Goal: Information Seeking & Learning: Check status

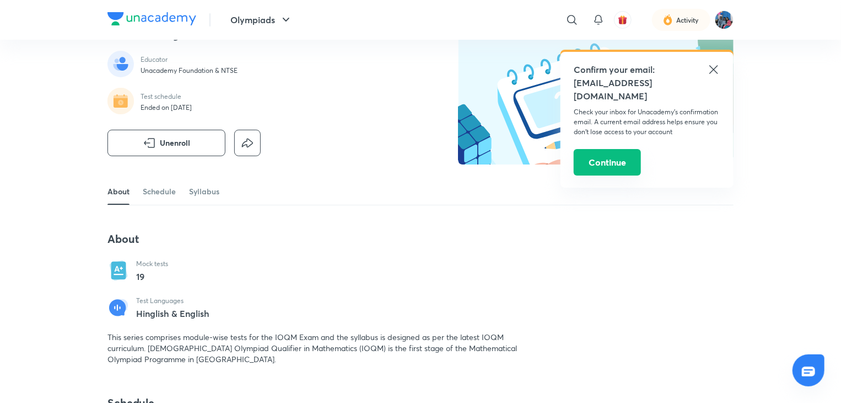
click at [619, 157] on button "Continue" at bounding box center [607, 162] width 67 height 26
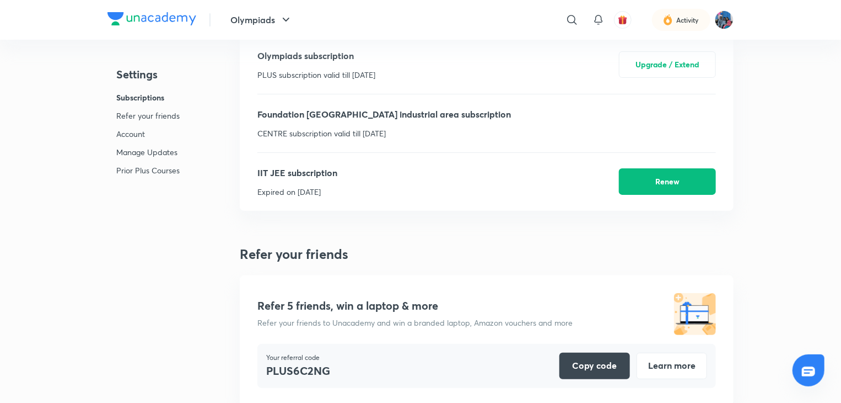
scroll to position [2951, 0]
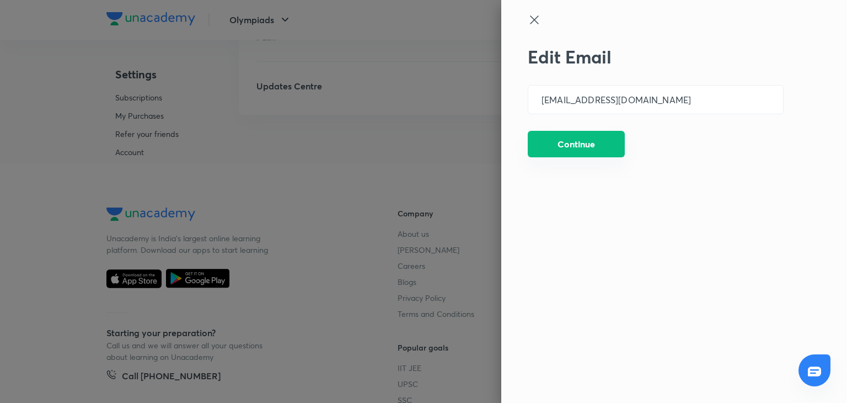
click at [571, 148] on button "Continue" at bounding box center [576, 144] width 97 height 26
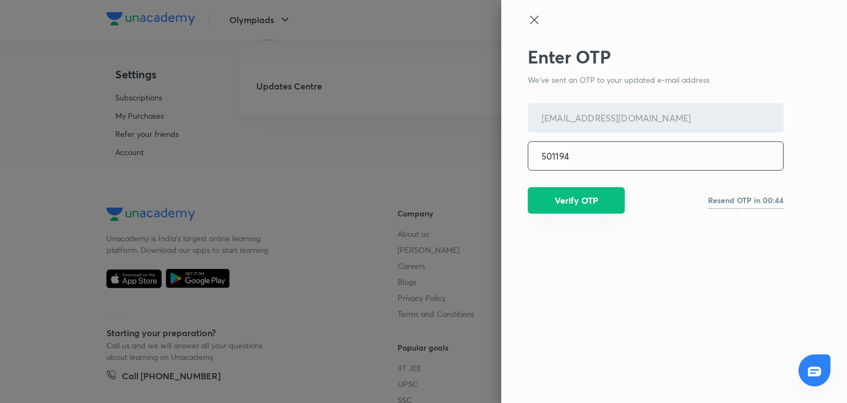
type input "501194"
click at [583, 203] on button "Verify OTP" at bounding box center [576, 200] width 97 height 26
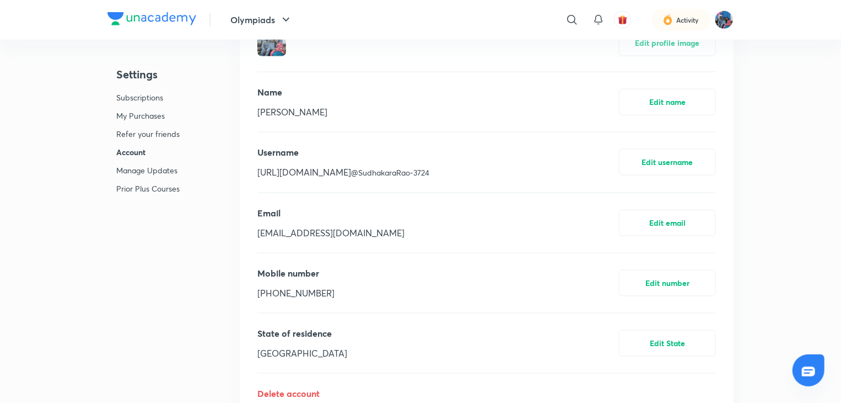
scroll to position [635, 0]
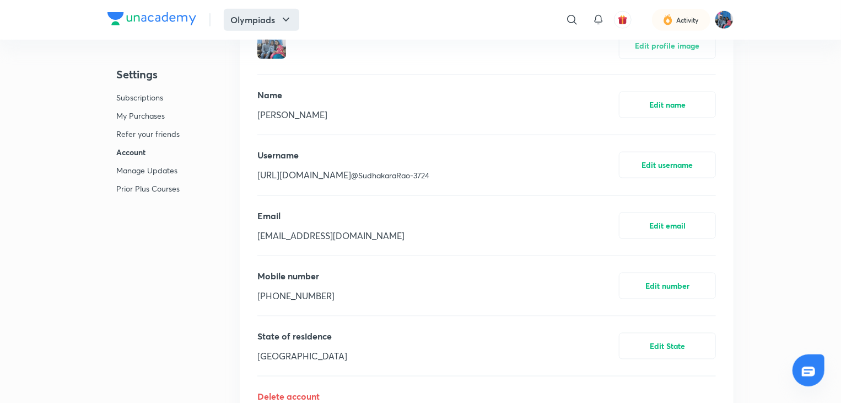
click at [261, 14] on button "Olympiads" at bounding box center [262, 20] width 76 height 22
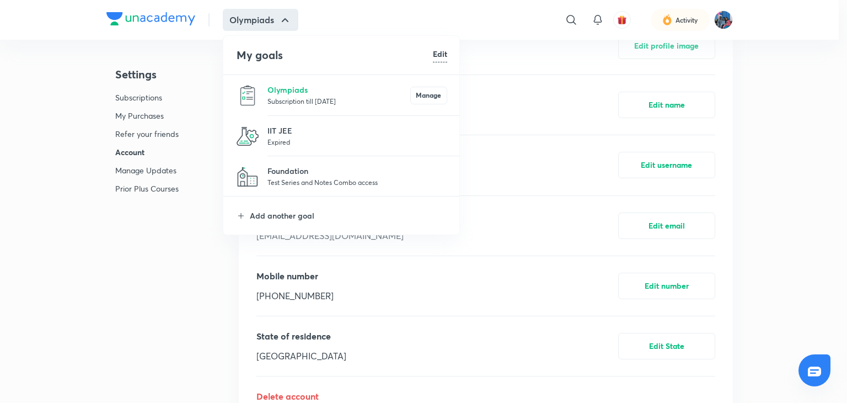
click at [312, 178] on p "Test Series and Notes Combo access" at bounding box center [357, 181] width 180 height 11
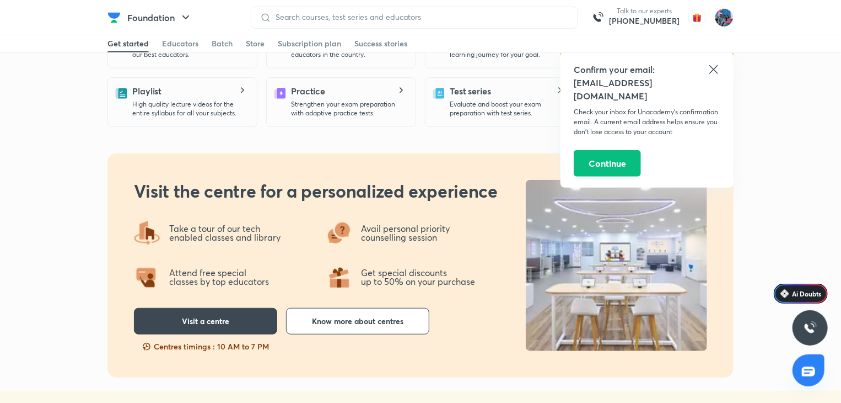
scroll to position [386, 0]
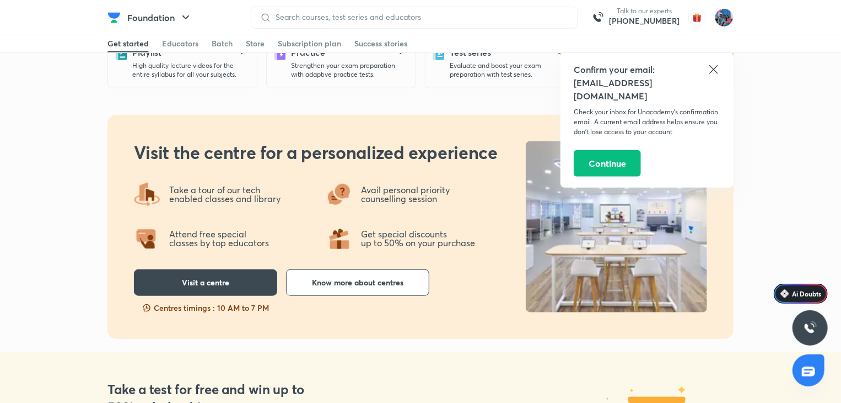
click at [712, 71] on icon at bounding box center [714, 69] width 8 height 8
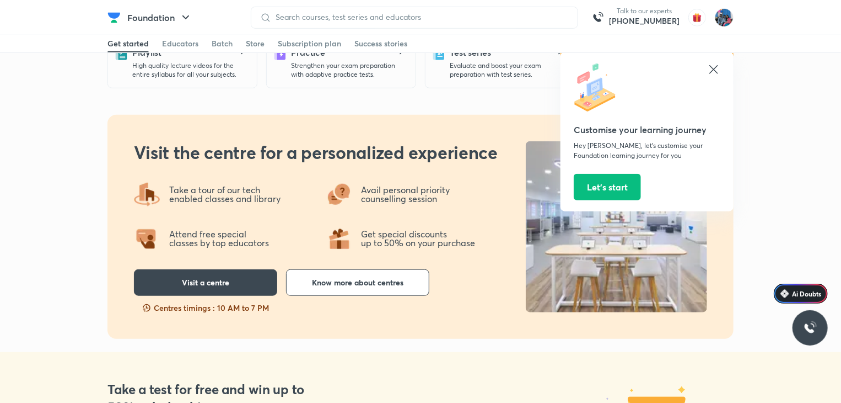
click at [715, 73] on icon at bounding box center [713, 69] width 13 height 13
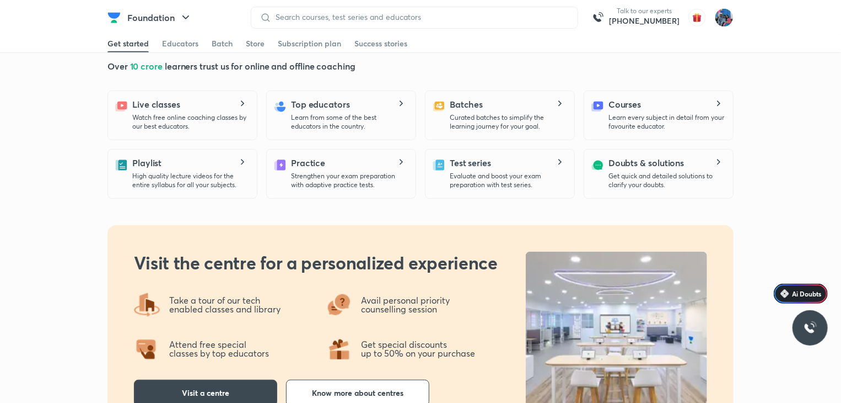
scroll to position [0, 0]
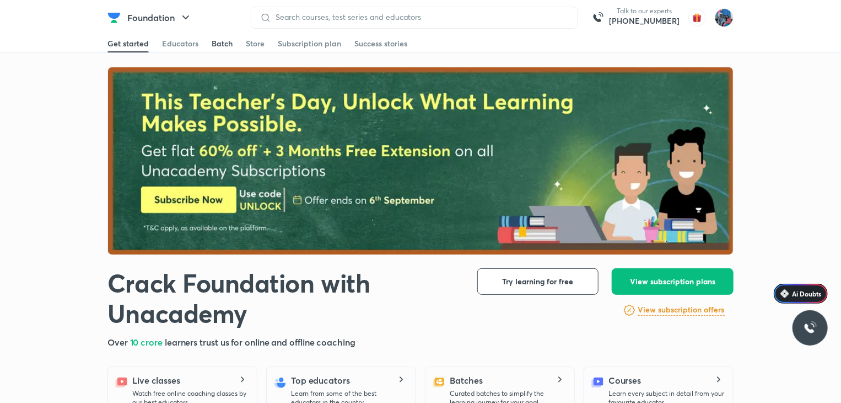
click at [217, 39] on div "Batch" at bounding box center [222, 43] width 21 height 11
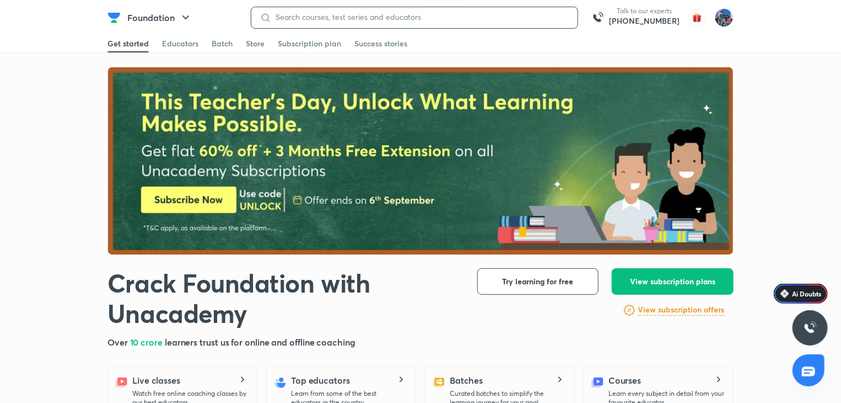
click at [339, 15] on input at bounding box center [420, 17] width 298 height 9
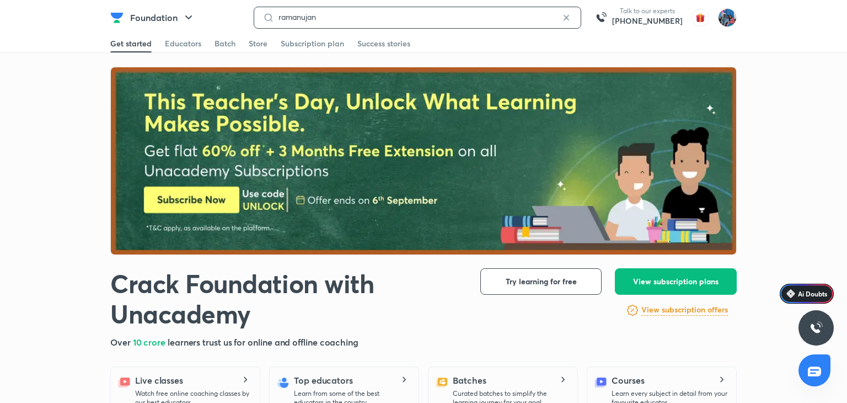
type input "ramanujan"
click at [326, 20] on input "ramanujan" at bounding box center [417, 17] width 287 height 9
click at [293, 42] on p "ramanujan" at bounding box center [307, 42] width 37 height 12
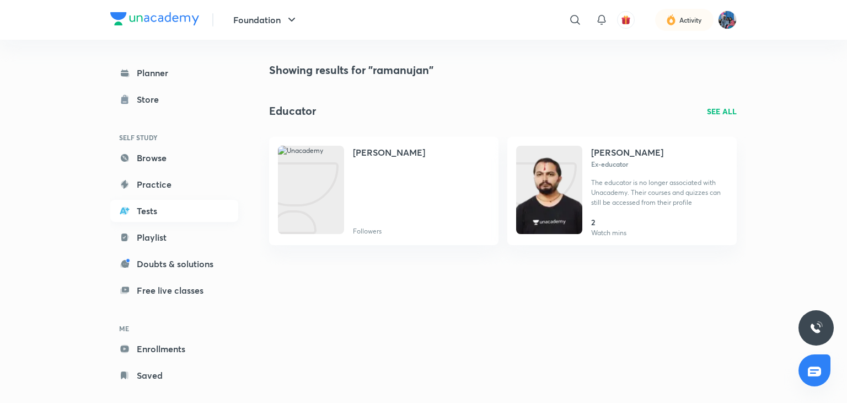
click at [156, 205] on link "Tests" at bounding box center [174, 211] width 128 height 22
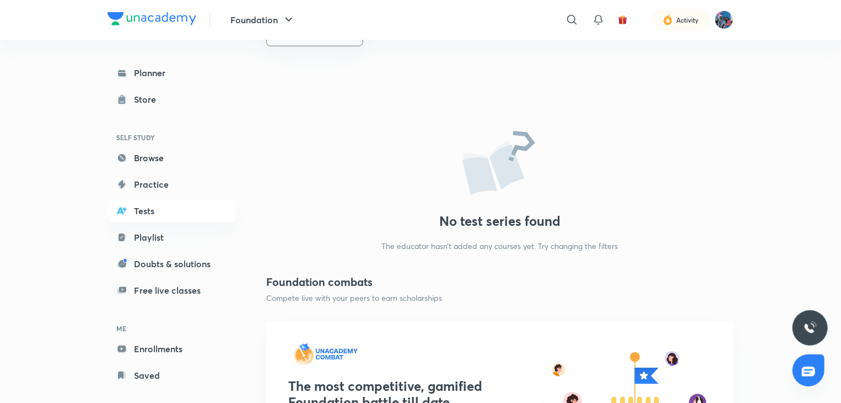
scroll to position [441, 0]
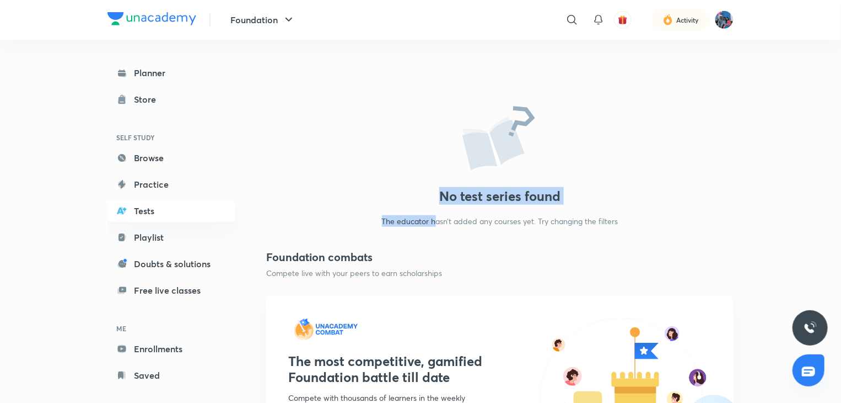
drag, startPoint x: 437, startPoint y: 211, endPoint x: 427, endPoint y: 192, distance: 21.2
click at [427, 192] on div "No test series found The educator hasn’t added any courses yet. Try changing th…" at bounding box center [500, 161] width 468 height 130
click at [427, 192] on h3 "No test series found" at bounding box center [500, 196] width 468 height 16
drag, startPoint x: 448, startPoint y: 192, endPoint x: 587, endPoint y: 195, distance: 139.5
click at [587, 195] on h3 "No test series found" at bounding box center [500, 196] width 468 height 16
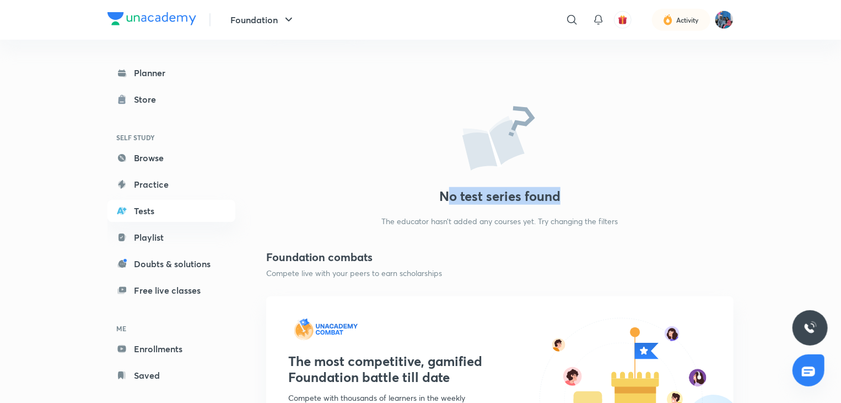
click at [591, 195] on h3 "No test series found" at bounding box center [500, 196] width 468 height 16
drag, startPoint x: 148, startPoint y: 208, endPoint x: 139, endPoint y: 212, distance: 10.4
click at [148, 208] on link "Tests" at bounding box center [172, 211] width 128 height 22
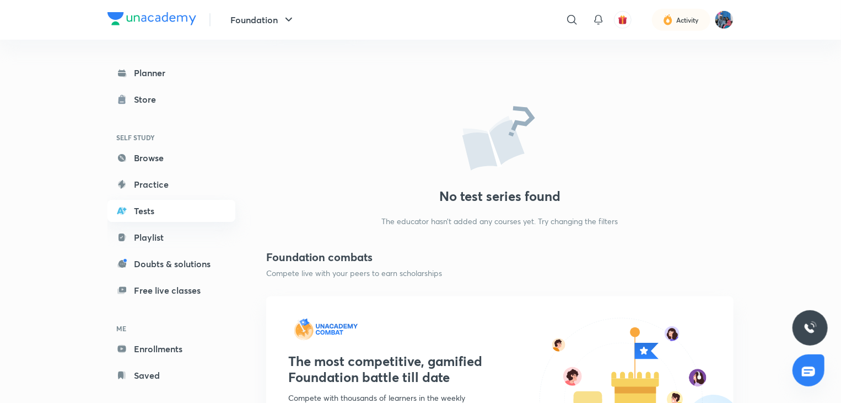
click at [148, 208] on link "Tests" at bounding box center [172, 211] width 128 height 22
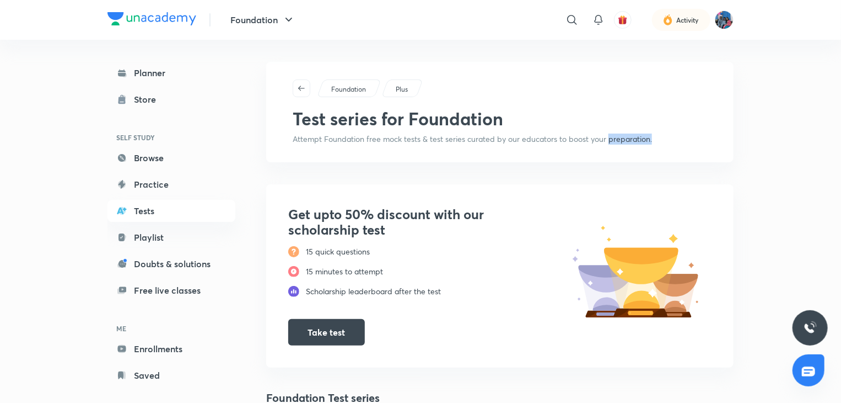
drag, startPoint x: 756, startPoint y: 146, endPoint x: 609, endPoint y: 146, distance: 147.2
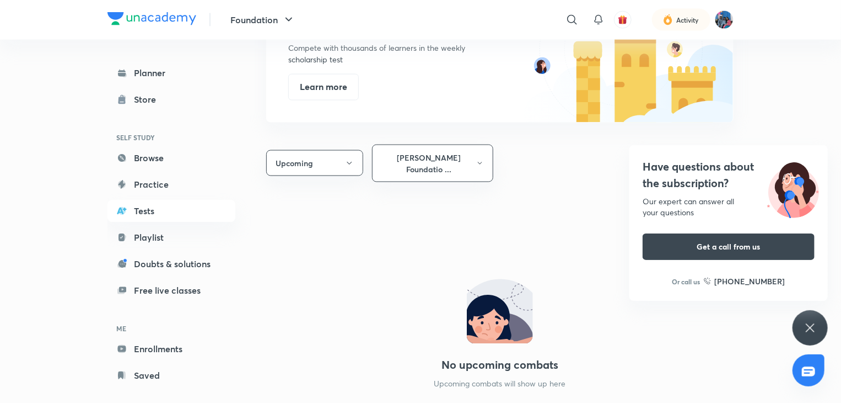
scroll to position [848, 0]
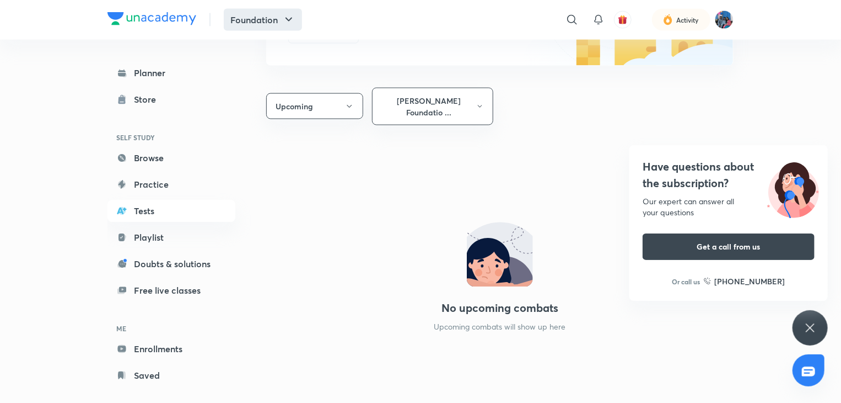
click at [232, 20] on button "Foundation" at bounding box center [263, 20] width 78 height 22
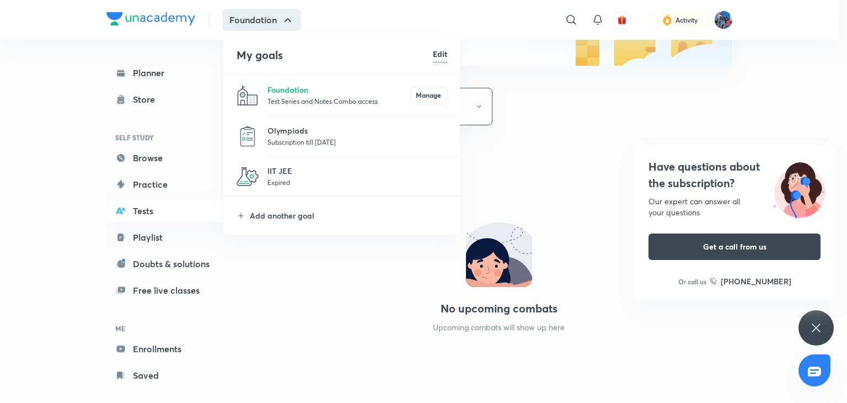
click at [568, 20] on div at bounding box center [423, 201] width 847 height 403
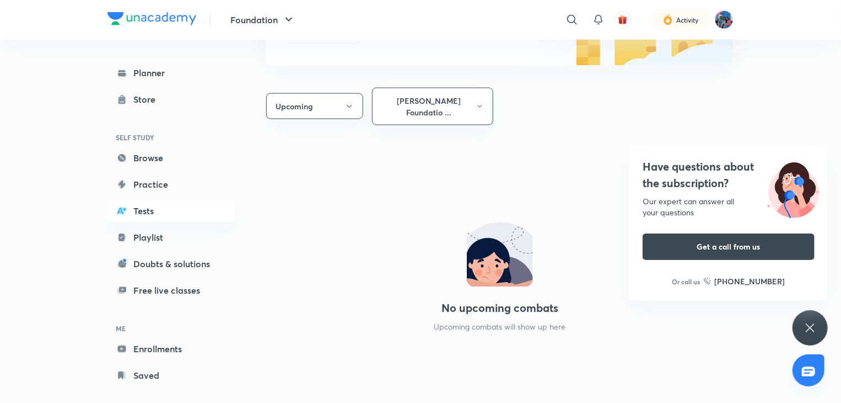
drag, startPoint x: 568, startPoint y: 20, endPoint x: 754, endPoint y: 18, distance: 185.8
click at [568, 20] on icon at bounding box center [571, 19] width 9 height 9
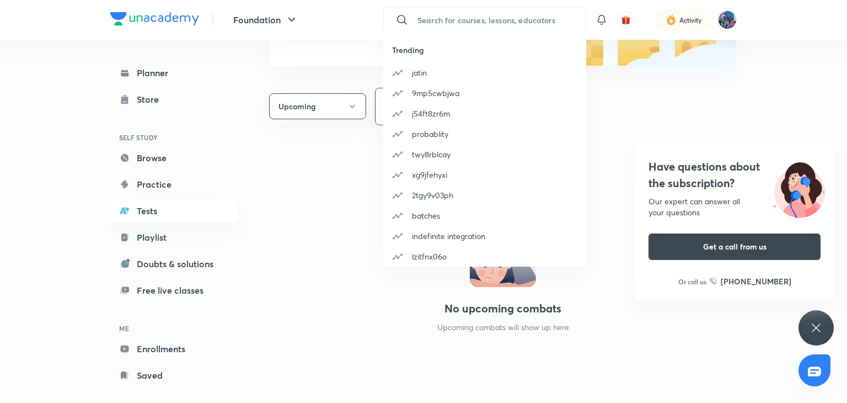
click at [165, 18] on div "Trending jatin 9mp5cwbjwa j54ft8zr6m probablity twy8rblcay xg9jfehyxi 2tgy9v03p…" at bounding box center [423, 201] width 847 height 403
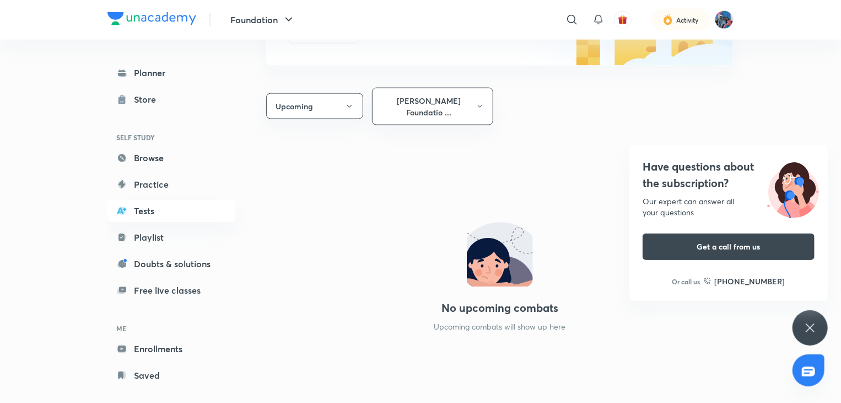
click at [164, 18] on img at bounding box center [152, 18] width 89 height 13
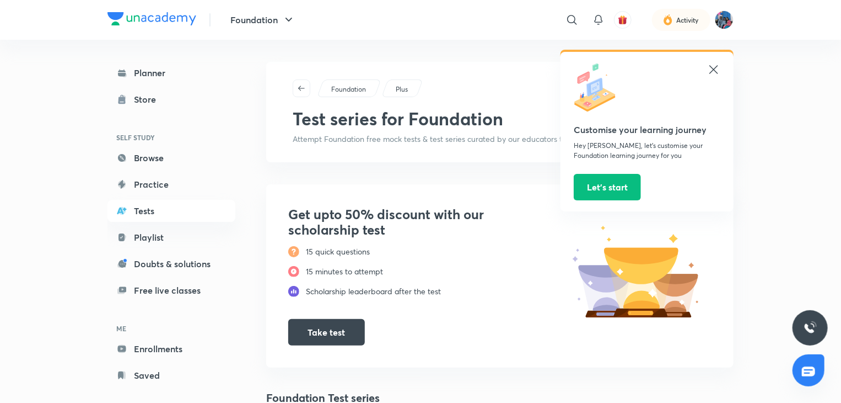
click at [717, 69] on icon at bounding box center [713, 69] width 13 height 13
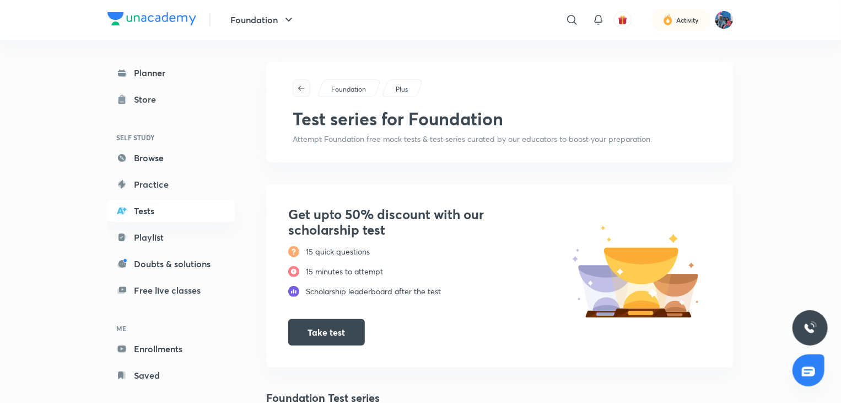
click at [298, 88] on icon "button" at bounding box center [301, 88] width 9 height 9
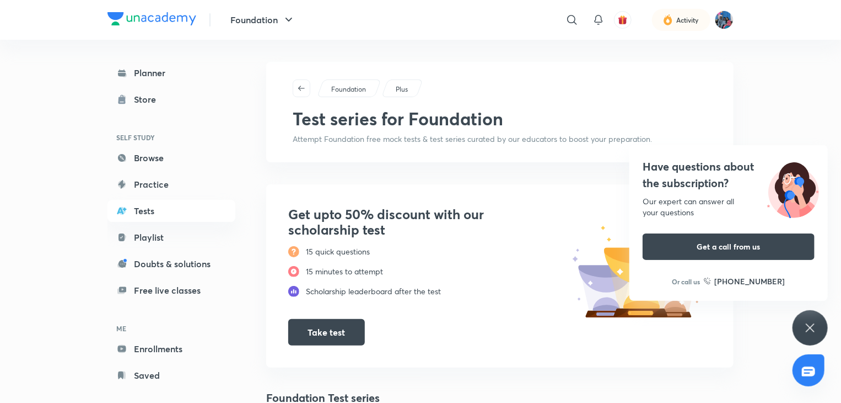
click at [297, 85] on icon "button" at bounding box center [301, 88] width 9 height 9
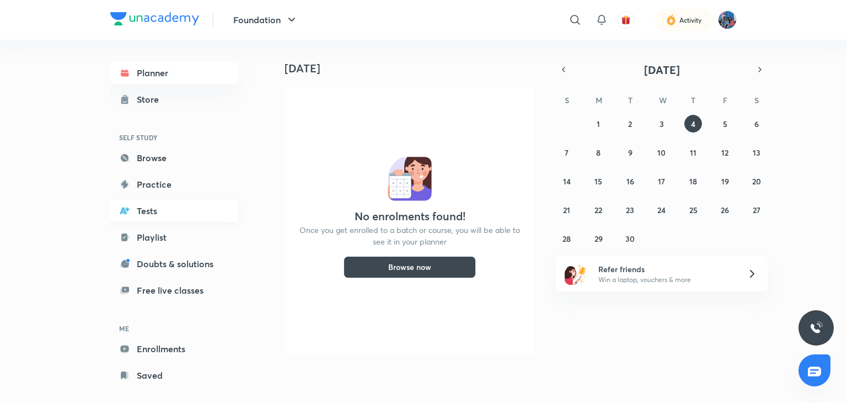
click at [154, 207] on link "Tests" at bounding box center [174, 211] width 128 height 22
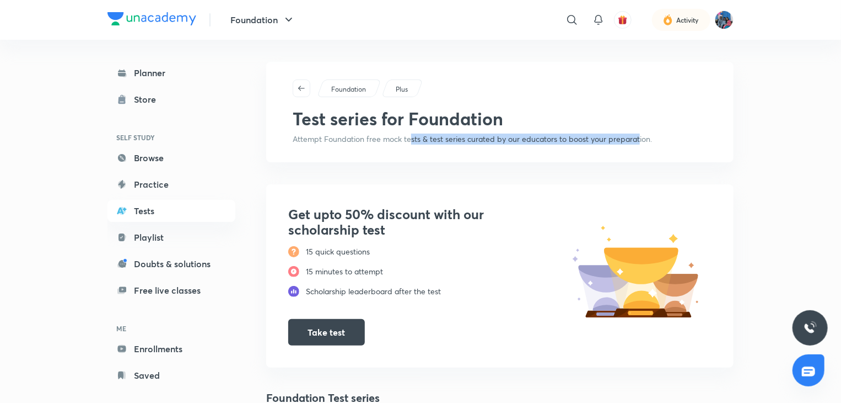
drag, startPoint x: 637, startPoint y: 140, endPoint x: 362, endPoint y: 141, distance: 275.7
click at [362, 141] on p "Attempt Foundation free mock tests & test series curated by our educators to bo…" at bounding box center [500, 138] width 415 height 11
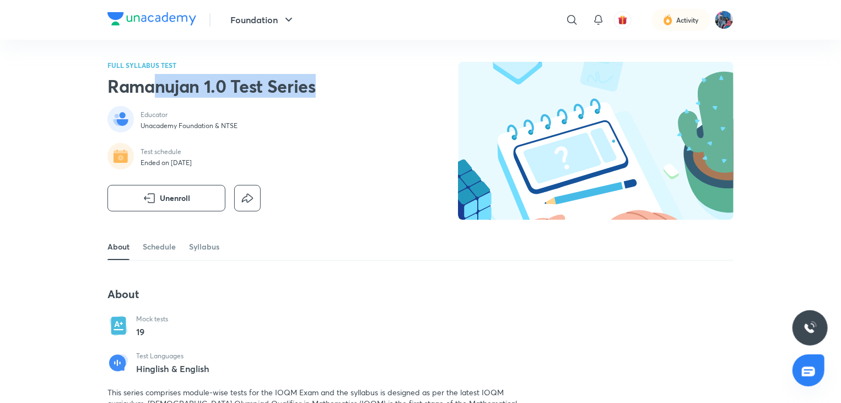
drag, startPoint x: 154, startPoint y: 82, endPoint x: 317, endPoint y: 82, distance: 162.7
click at [317, 82] on div "FULL SYLLABUS TEST Ramanujan 1.0 Test Series Educator Unacademy Foundation & NT…" at bounding box center [421, 147] width 626 height 171
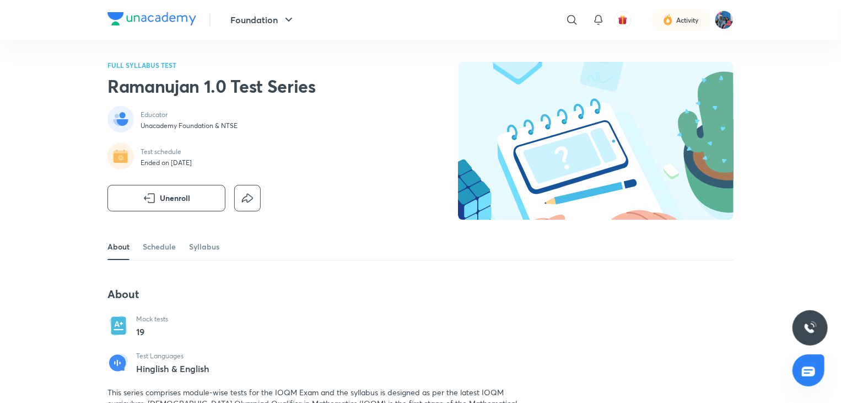
click at [331, 150] on div "FULL SYLLABUS TEST Ramanujan 1.0 Test Series Educator Unacademy Foundation & NT…" at bounding box center [421, 147] width 626 height 171
click at [157, 246] on link "Schedule" at bounding box center [159, 246] width 33 height 26
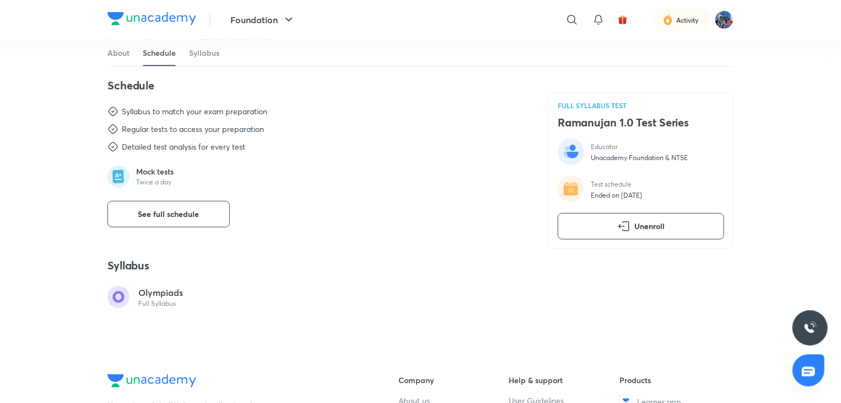
scroll to position [373, 0]
click at [117, 294] on circle at bounding box center [119, 296] width 22 height 22
drag, startPoint x: 146, startPoint y: 301, endPoint x: 238, endPoint y: 296, distance: 92.8
click at [190, 301] on div "Olympiads Full Syllabus" at bounding box center [170, 296] width 124 height 22
drag, startPoint x: 121, startPoint y: 297, endPoint x: 110, endPoint y: 297, distance: 11.0
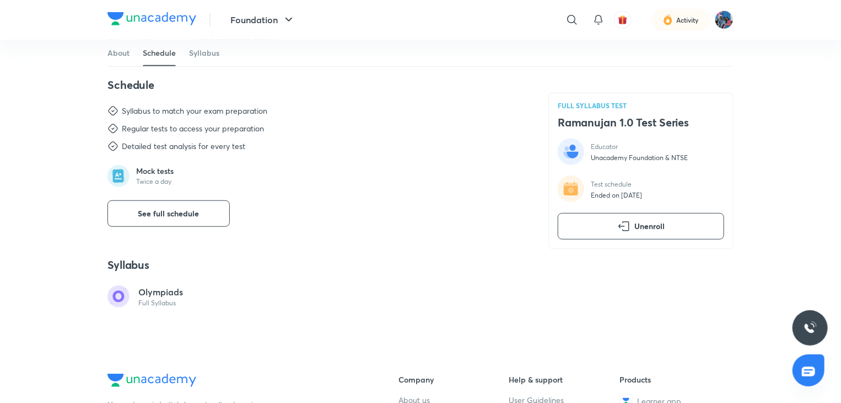
click at [115, 297] on g at bounding box center [119, 296] width 22 height 22
click at [110, 297] on circle at bounding box center [119, 296] width 22 height 22
click at [109, 296] on circle at bounding box center [119, 296] width 22 height 22
click at [119, 295] on circle at bounding box center [119, 296] width 22 height 22
drag, startPoint x: 142, startPoint y: 294, endPoint x: 333, endPoint y: 265, distance: 193.5
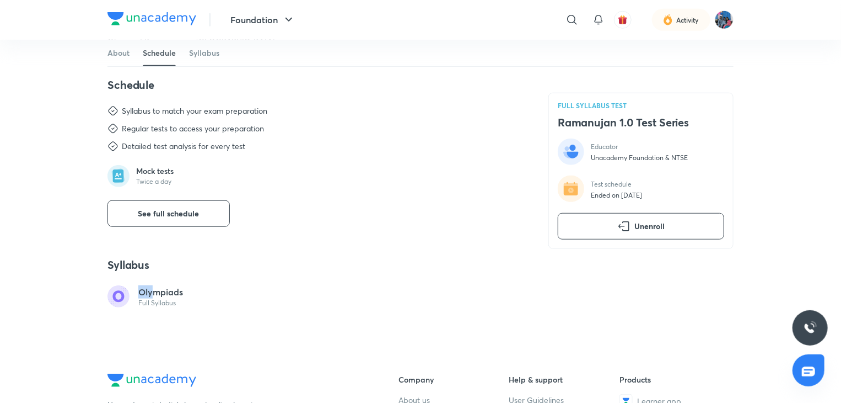
click at [163, 294] on div "Olympiads Full Syllabus" at bounding box center [170, 296] width 124 height 22
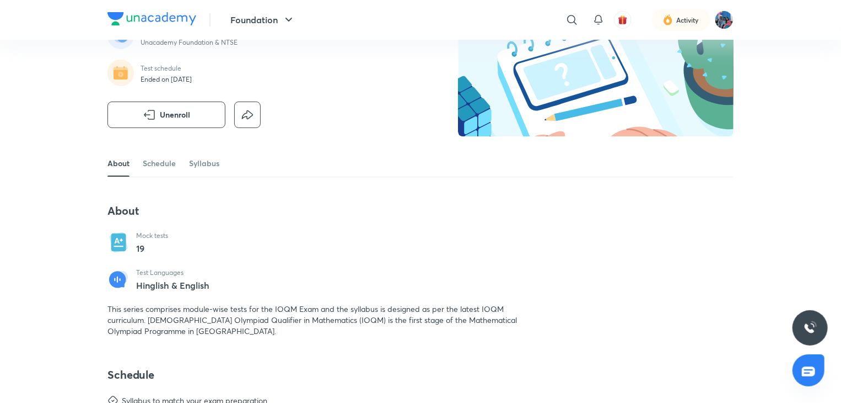
scroll to position [0, 0]
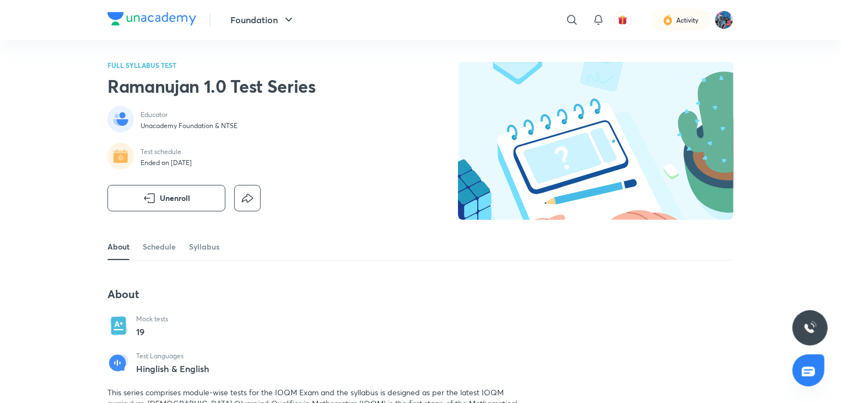
click at [534, 80] on img at bounding box center [596, 141] width 276 height 158
click at [199, 96] on h2 "Ramanujan 1.0 Test Series" at bounding box center [212, 86] width 208 height 22
click at [197, 96] on h2 "Ramanujan 1.0 Test Series" at bounding box center [212, 86] width 208 height 22
drag, startPoint x: 192, startPoint y: 90, endPoint x: 302, endPoint y: 79, distance: 110.3
click at [287, 87] on h2 "Ramanujan 1.0 Test Series" at bounding box center [212, 86] width 208 height 22
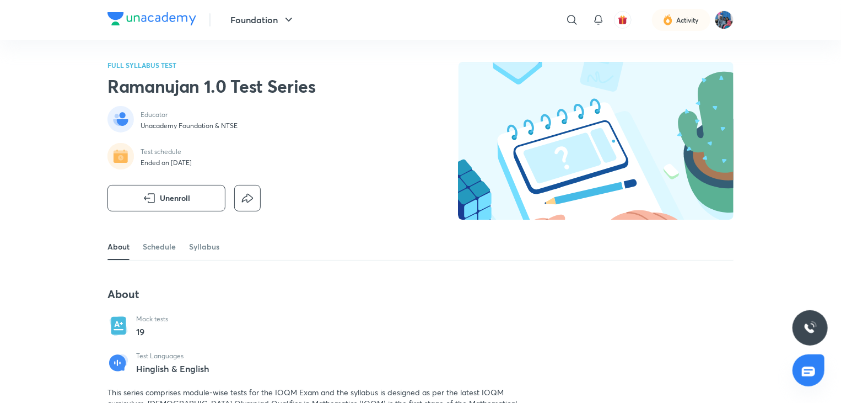
click at [320, 74] on div "FULL SYLLABUS TEST Ramanujan 1.0 Test Series Educator Unacademy Foundation & NT…" at bounding box center [421, 147] width 626 height 171
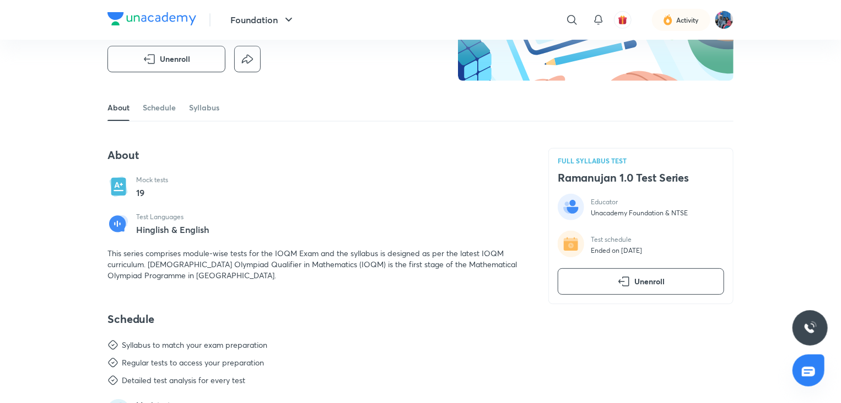
scroll to position [221, 0]
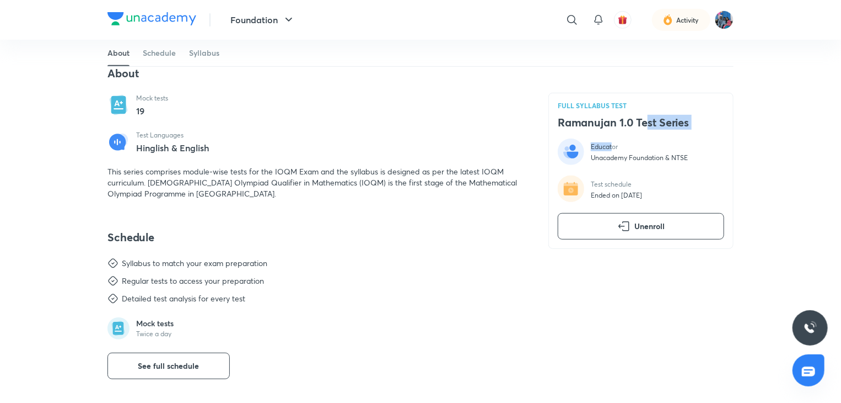
drag, startPoint x: 556, startPoint y: 123, endPoint x: 613, endPoint y: 131, distance: 57.9
click at [613, 131] on div "FULL SYLLABUS TEST Ramanujan 1.0 Test Series Educator Unacademy Foundation & NT…" at bounding box center [641, 171] width 185 height 156
click at [492, 247] on div "Schedule Syllabus to match your exam preparation Regular tests to access your p…" at bounding box center [315, 304] width 415 height 149
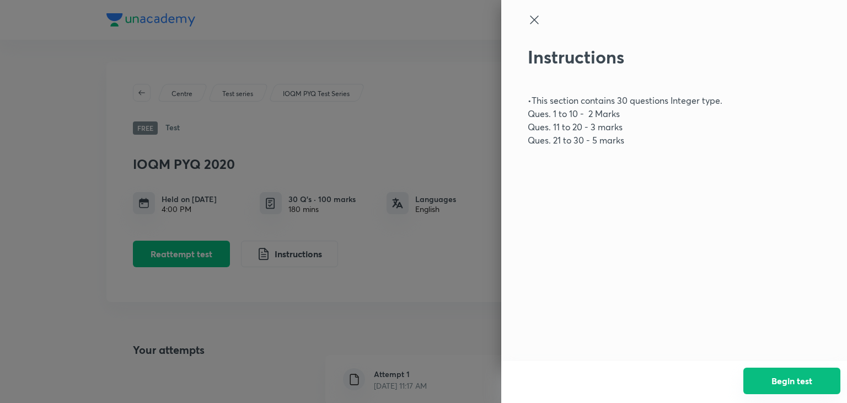
click at [804, 387] on button "Begin test" at bounding box center [791, 380] width 97 height 26
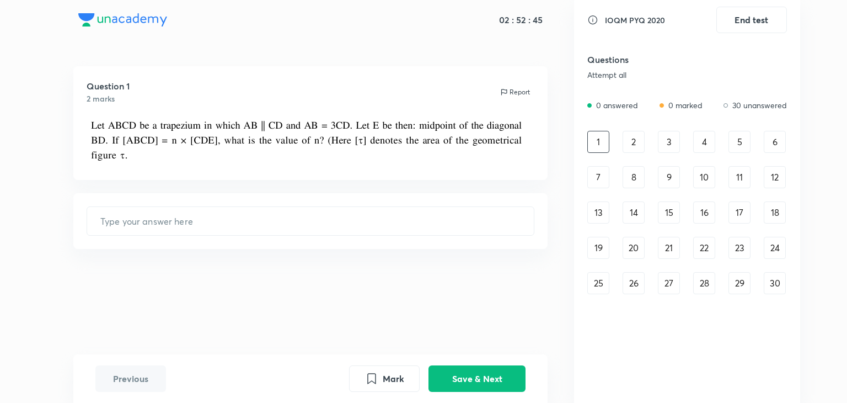
click at [733, 140] on div "5" at bounding box center [739, 142] width 22 height 22
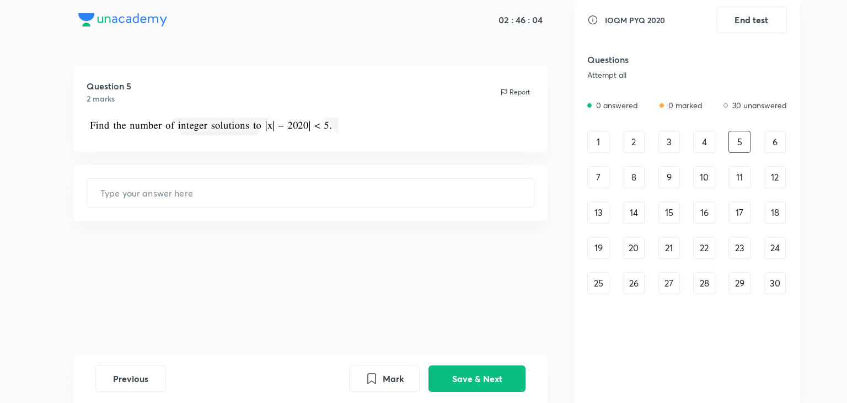
click at [593, 136] on div "1" at bounding box center [598, 142] width 22 height 22
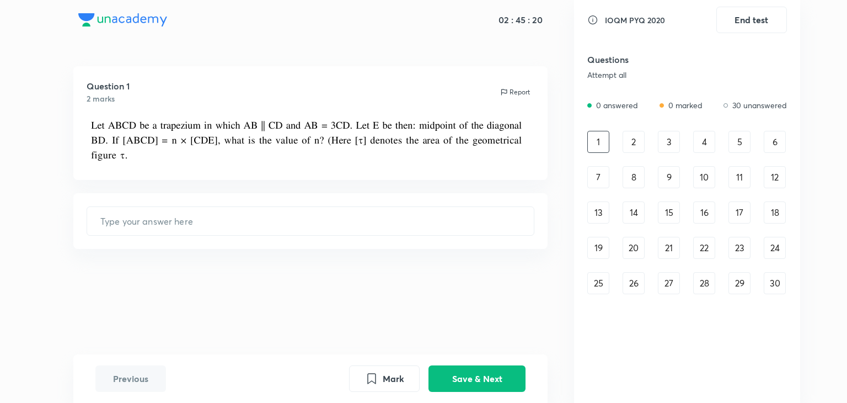
click at [777, 174] on div "12" at bounding box center [775, 177] width 22 height 22
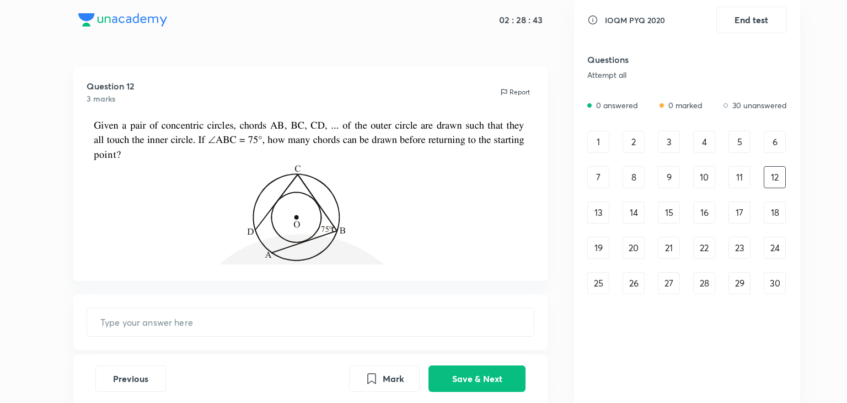
click at [635, 253] on div "20" at bounding box center [634, 248] width 22 height 22
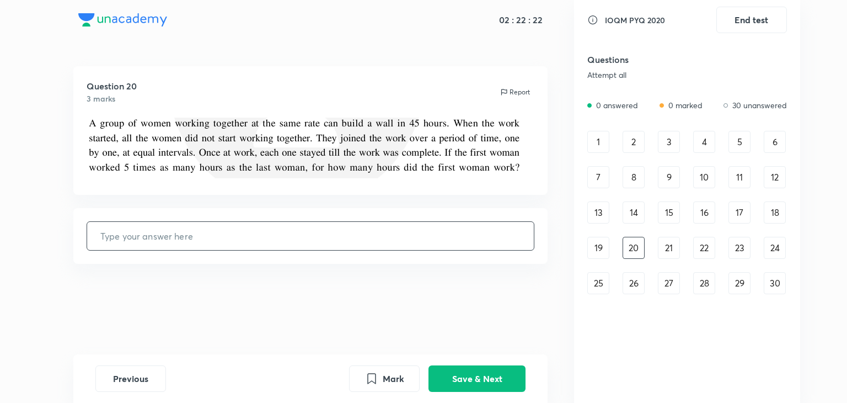
click at [407, 234] on input "text" at bounding box center [310, 236] width 447 height 28
type input "82"
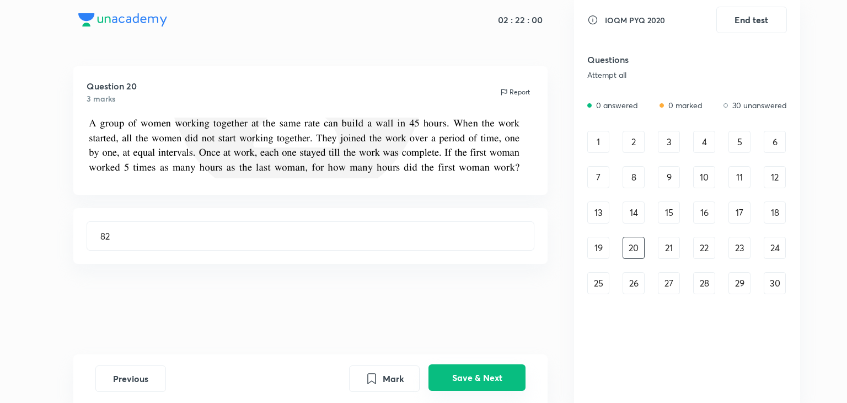
click at [472, 369] on button "Save & Next" at bounding box center [476, 377] width 97 height 26
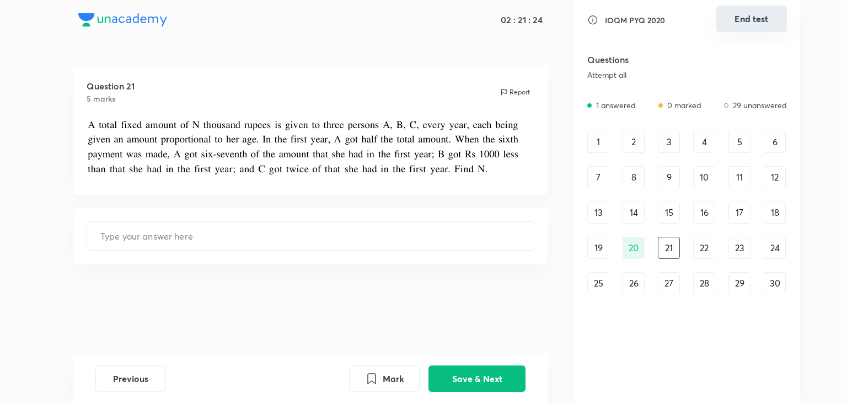
click at [753, 19] on button "End test" at bounding box center [751, 19] width 71 height 26
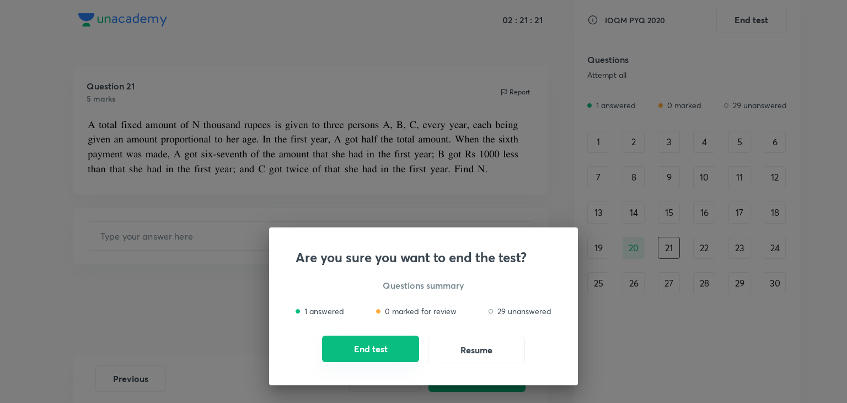
click at [404, 349] on button "End test" at bounding box center [370, 348] width 97 height 26
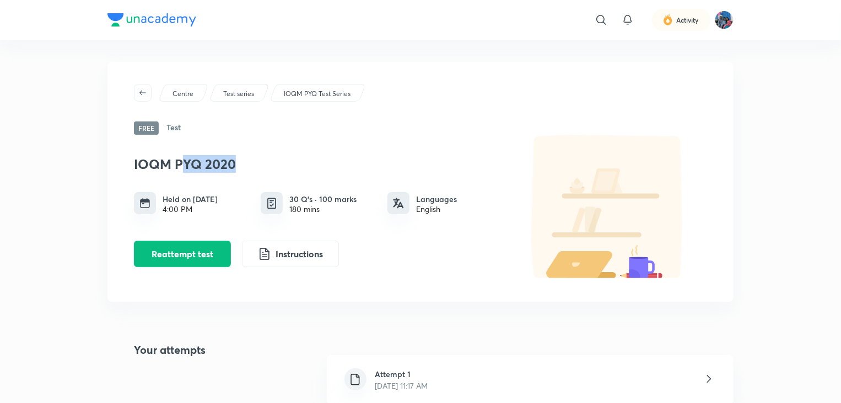
drag, startPoint x: 185, startPoint y: 159, endPoint x: 238, endPoint y: 164, distance: 53.2
click at [238, 164] on h3 "IOQM PYQ 2020" at bounding box center [318, 164] width 369 height 16
click at [344, 170] on h3 "IOQM PYQ 2020" at bounding box center [318, 164] width 369 height 16
click at [294, 259] on button "Instructions" at bounding box center [290, 252] width 97 height 26
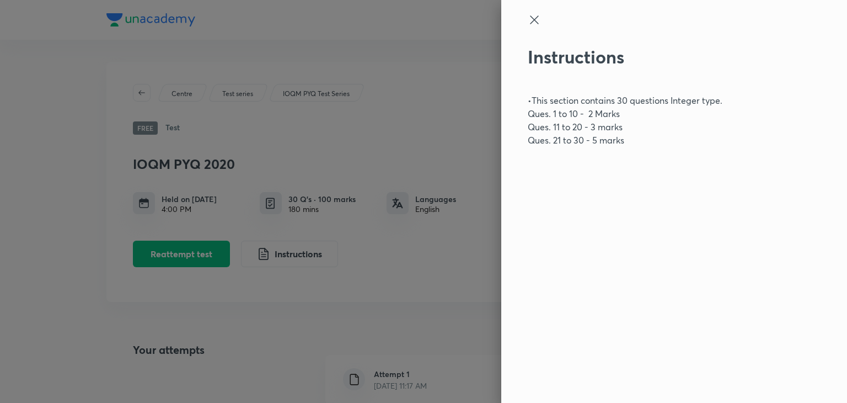
click at [543, 17] on div at bounding box center [656, 29] width 256 height 33
click at [538, 17] on icon at bounding box center [534, 19] width 13 height 13
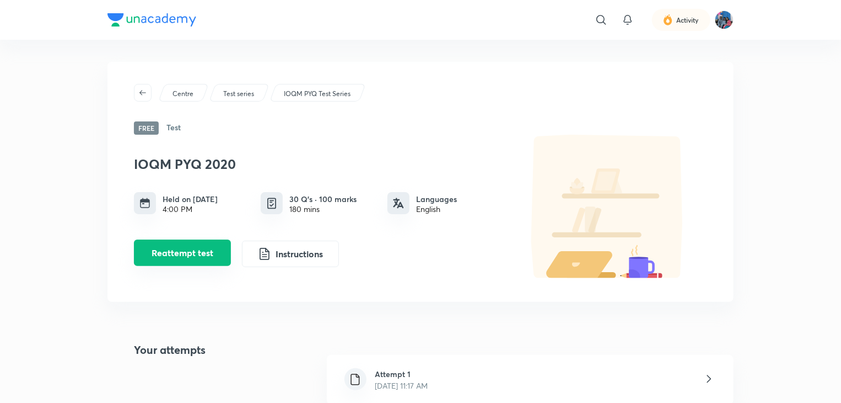
click at [180, 249] on button "Reattempt test" at bounding box center [182, 252] width 97 height 26
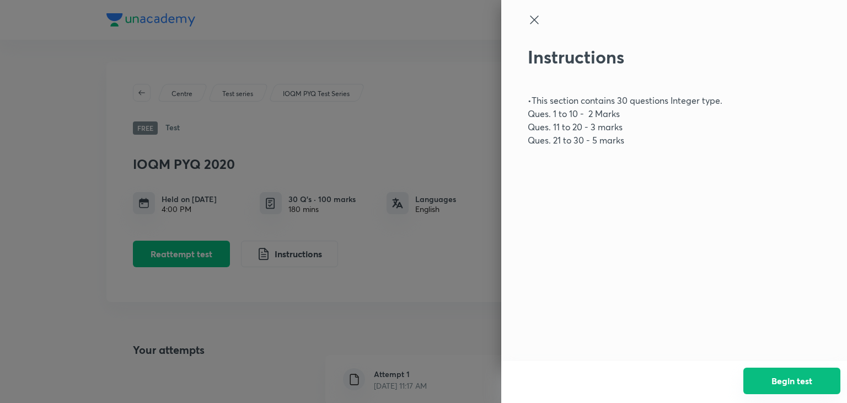
click at [772, 384] on button "Begin test" at bounding box center [791, 380] width 97 height 26
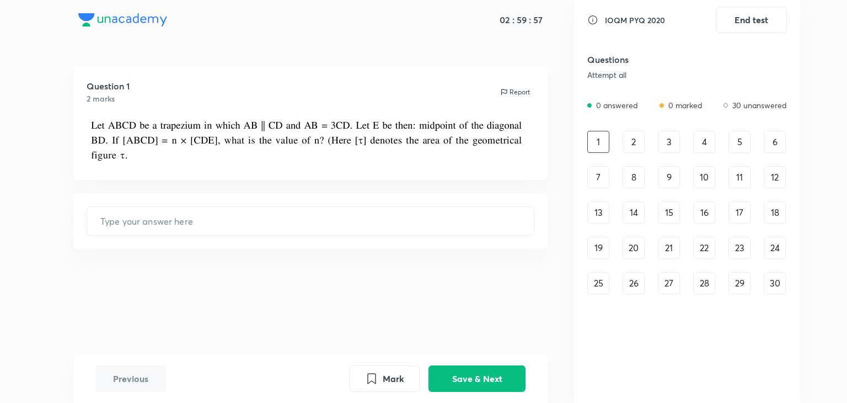
click at [699, 253] on div "22" at bounding box center [704, 248] width 22 height 22
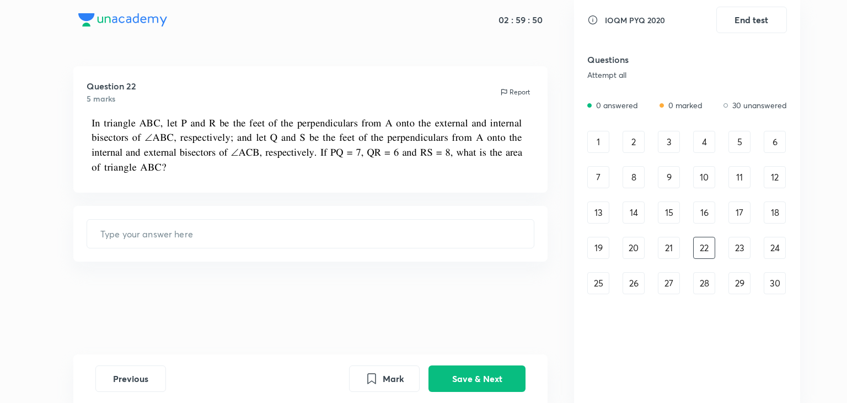
click at [672, 253] on div "21" at bounding box center [669, 248] width 22 height 22
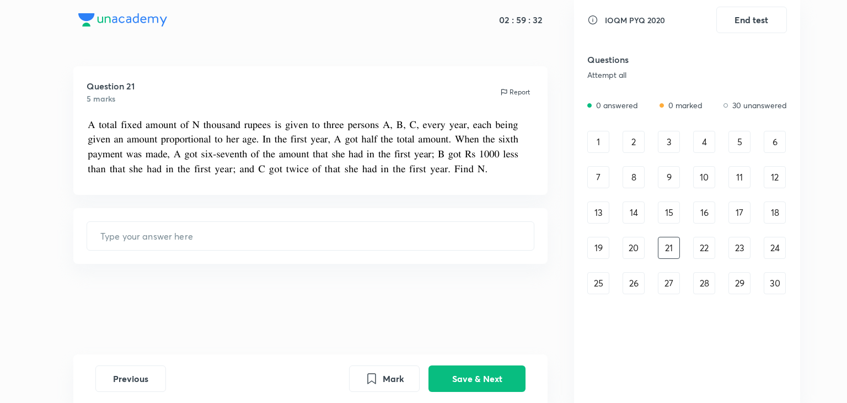
click at [378, 159] on img at bounding box center [310, 147] width 446 height 61
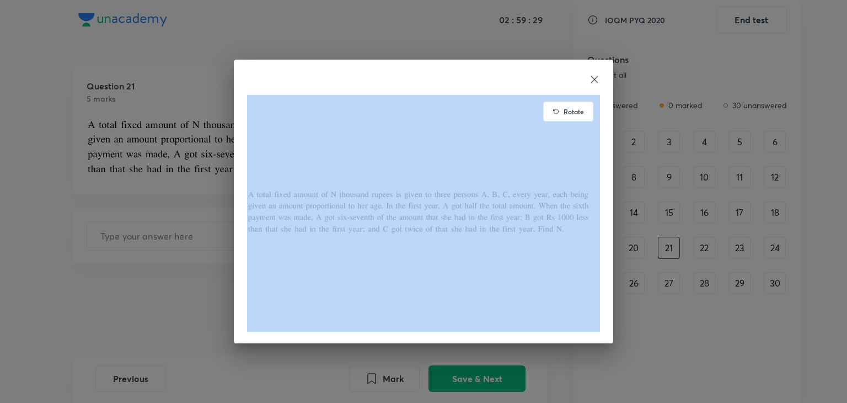
drag, startPoint x: 246, startPoint y: 191, endPoint x: 627, endPoint y: 241, distance: 383.7
click at [627, 273] on div "Rotate" at bounding box center [423, 201] width 847 height 403
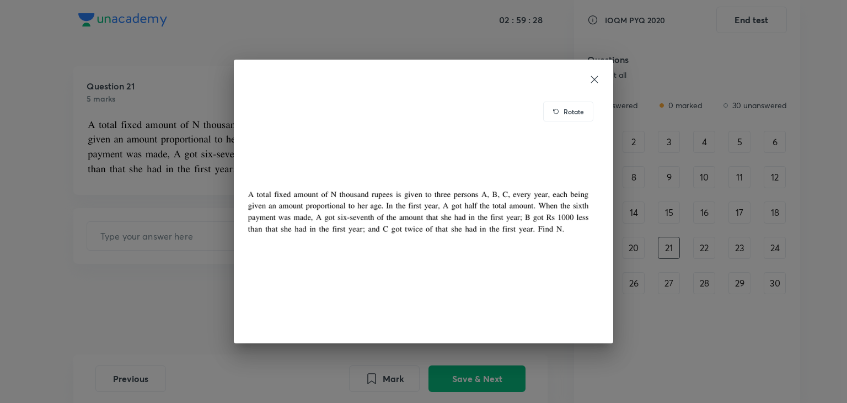
drag, startPoint x: 596, startPoint y: 77, endPoint x: 589, endPoint y: 78, distance: 6.1
click at [595, 77] on icon at bounding box center [594, 79] width 11 height 11
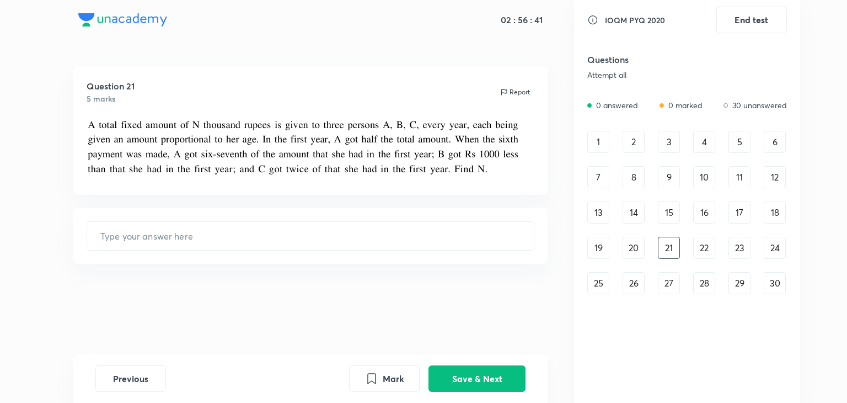
click at [596, 144] on div "1" at bounding box center [598, 142] width 22 height 22
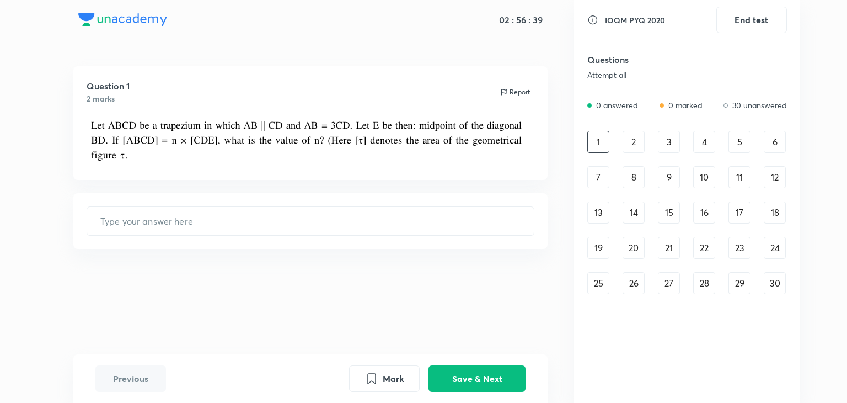
click at [275, 185] on div "Question 1 2 marks Report ​" at bounding box center [310, 210] width 527 height 288
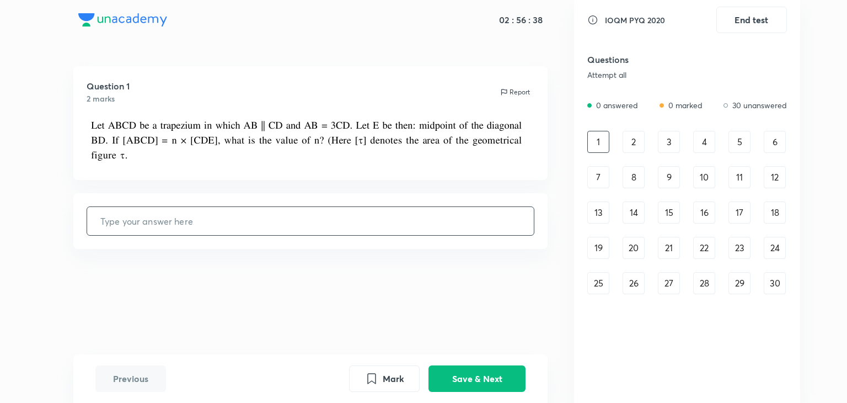
click at [269, 221] on input "text" at bounding box center [310, 221] width 447 height 28
type input "8"
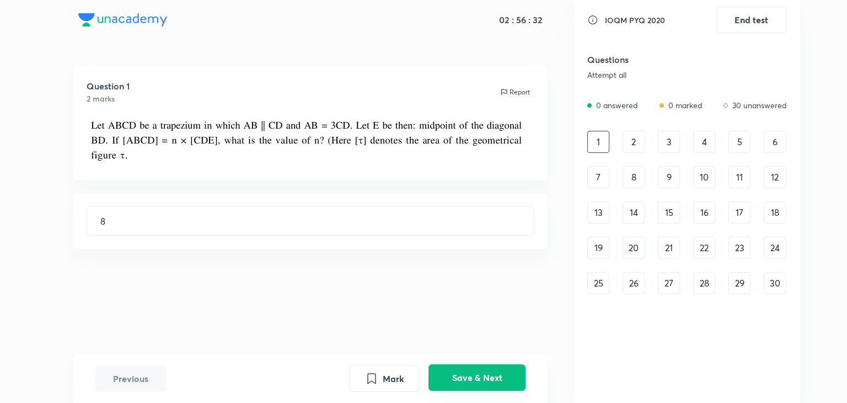
click at [441, 385] on button "Save & Next" at bounding box center [476, 377] width 97 height 26
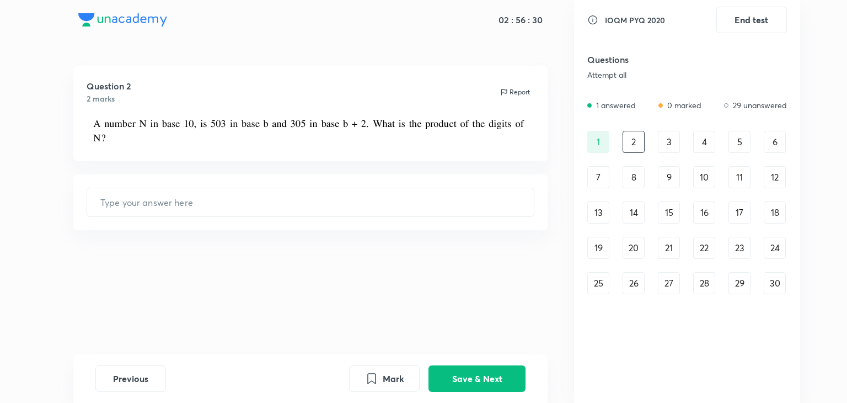
click at [672, 280] on div "27" at bounding box center [669, 283] width 22 height 22
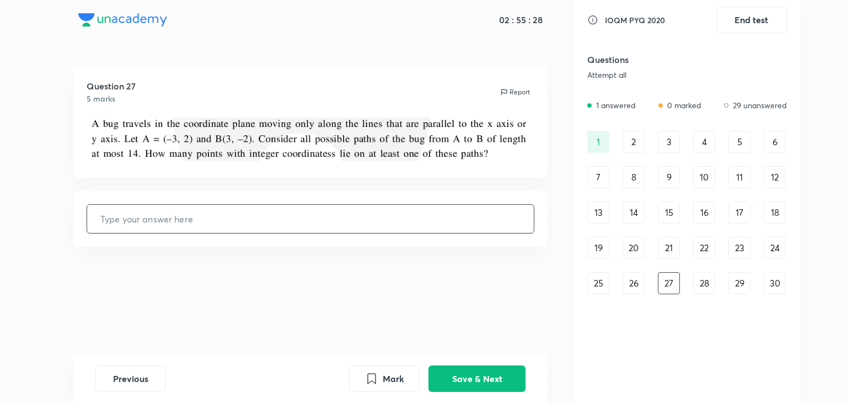
click at [305, 222] on input "text" at bounding box center [310, 219] width 447 height 28
type input "87"
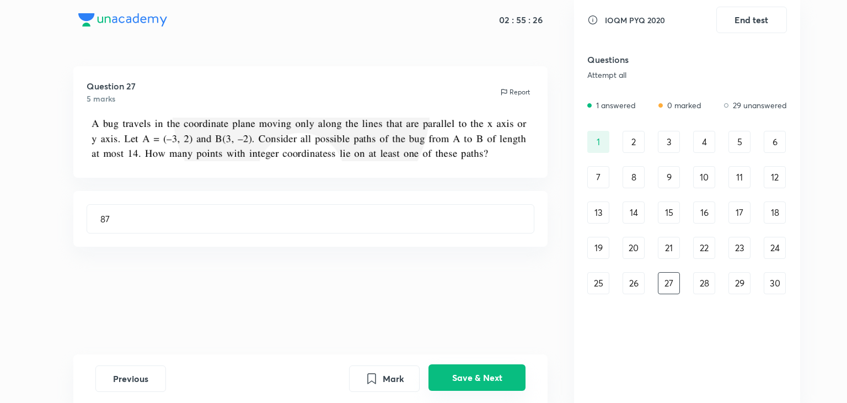
click at [448, 373] on button "Save & Next" at bounding box center [476, 377] width 97 height 26
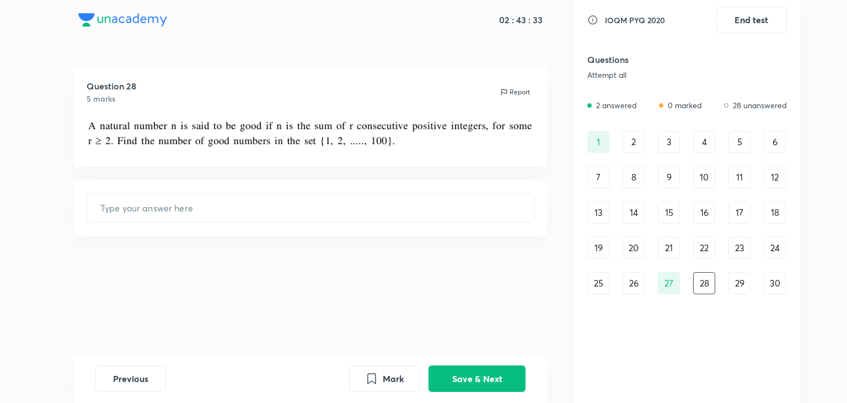
click at [578, 195] on div "IOQM PYQ 2020 End test Questions Attempt all 2 answered 0 marked 28 unanswered …" at bounding box center [687, 201] width 226 height 403
click at [776, 278] on div "30" at bounding box center [775, 283] width 22 height 22
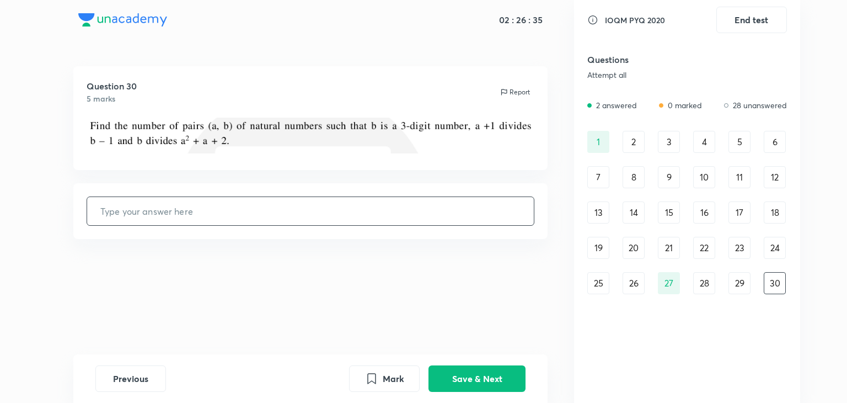
click at [178, 197] on input "text" at bounding box center [310, 211] width 447 height 28
click at [478, 378] on button "Save & Next" at bounding box center [476, 377] width 97 height 26
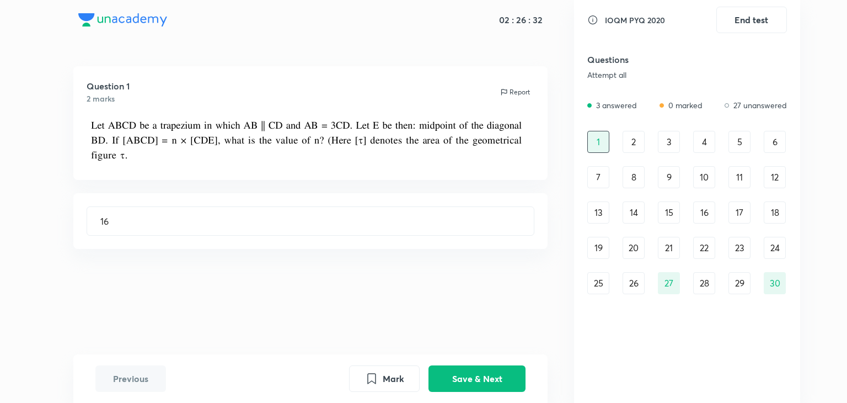
type input "8"
click at [739, 279] on div "29" at bounding box center [739, 283] width 22 height 22
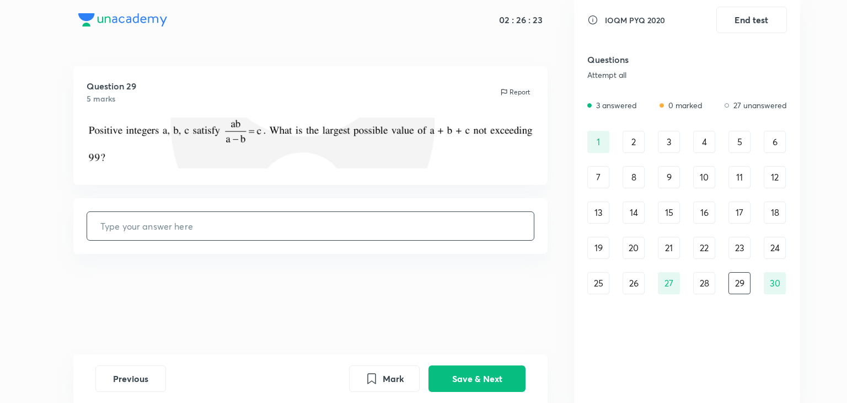
click at [251, 226] on input "text" at bounding box center [310, 226] width 447 height 28
click at [469, 373] on button "Save & Next" at bounding box center [476, 377] width 97 height 26
type input "16"
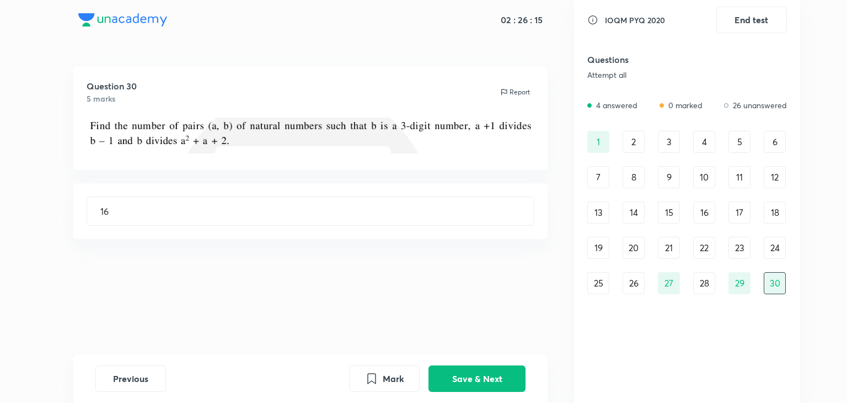
click at [710, 282] on div "28" at bounding box center [704, 283] width 22 height 22
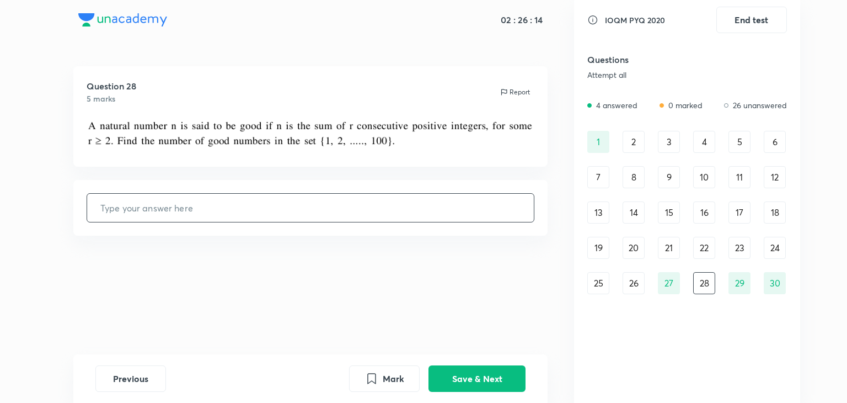
click at [168, 208] on input "text" at bounding box center [310, 208] width 447 height 28
type input "193"
click at [460, 378] on button "Save & Next" at bounding box center [476, 377] width 97 height 26
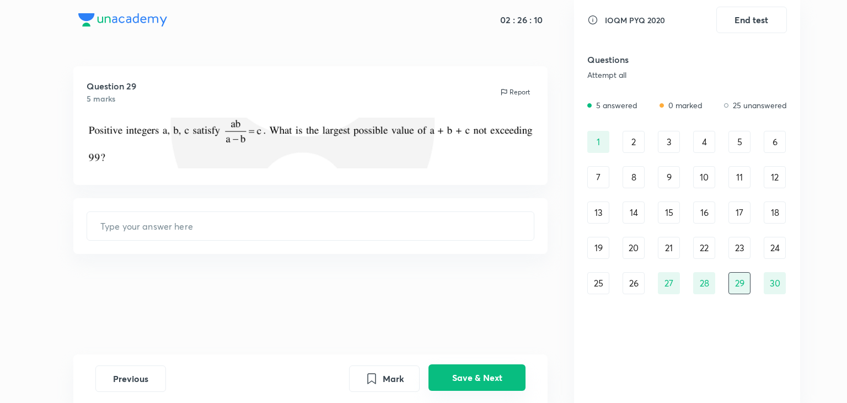
type input "99"
click at [629, 277] on div "26" at bounding box center [634, 283] width 22 height 22
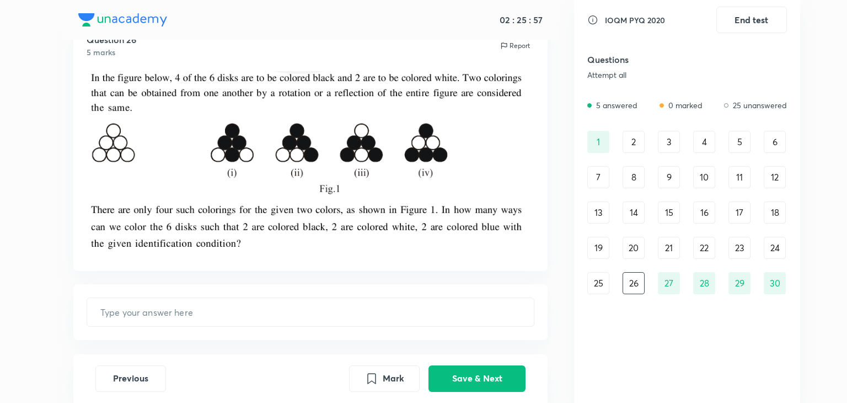
scroll to position [98, 0]
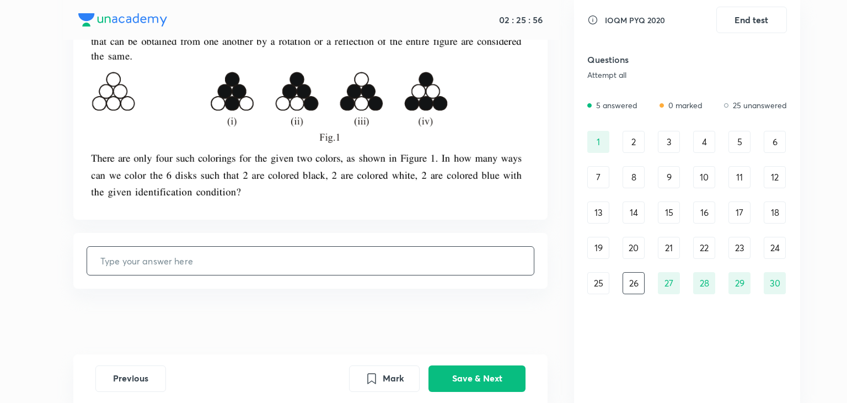
click at [208, 258] on input "text" at bounding box center [310, 260] width 447 height 28
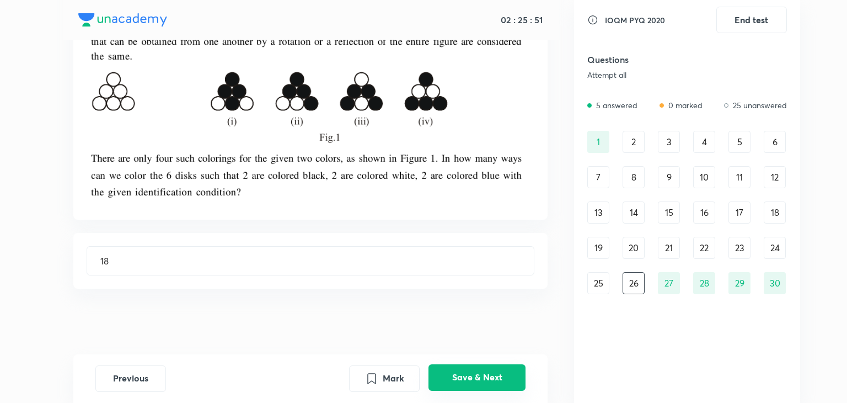
click at [492, 371] on button "Save & Next" at bounding box center [476, 377] width 97 height 26
type input "87"
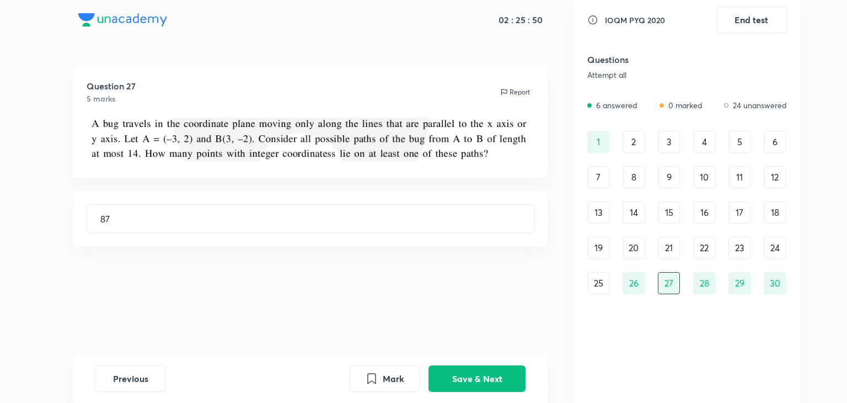
click at [598, 287] on div "25" at bounding box center [598, 283] width 22 height 22
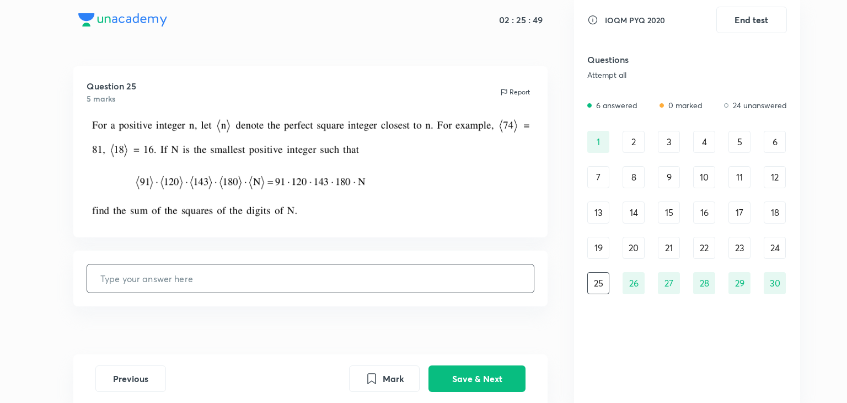
click at [145, 281] on input "text" at bounding box center [310, 278] width 447 height 28
click at [500, 378] on button "Save & Next" at bounding box center [476, 377] width 97 height 26
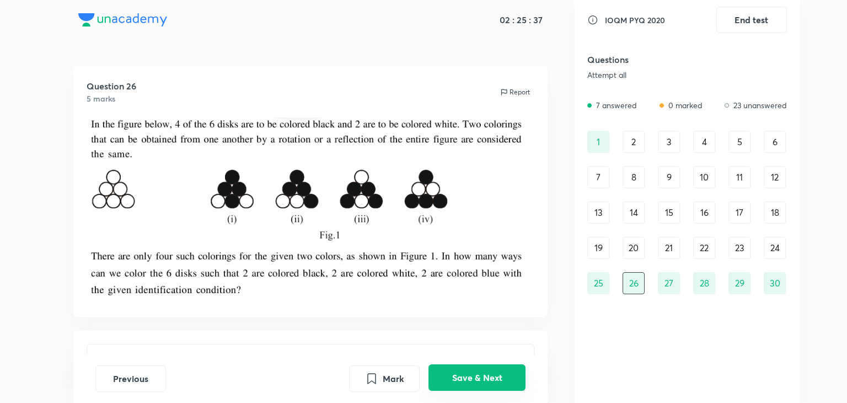
type input "18"
click at [733, 27] on button "End test" at bounding box center [751, 19] width 71 height 26
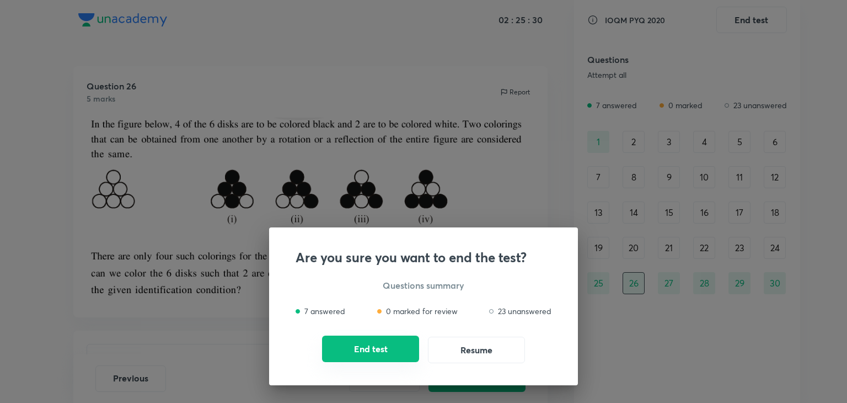
click at [368, 349] on button "End test" at bounding box center [370, 348] width 97 height 26
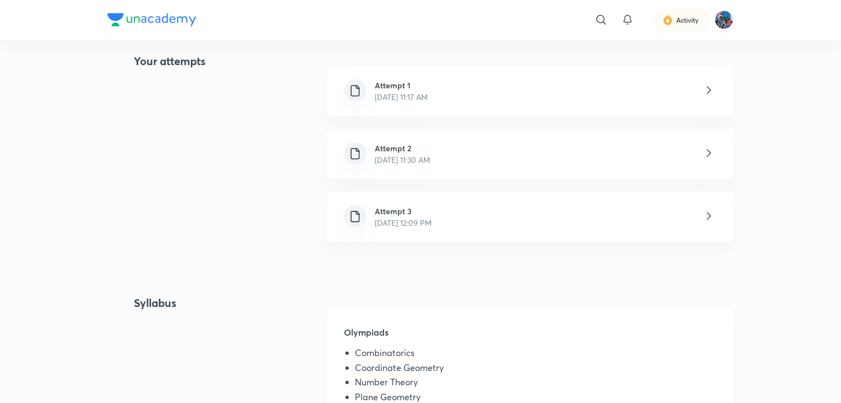
scroll to position [331, 0]
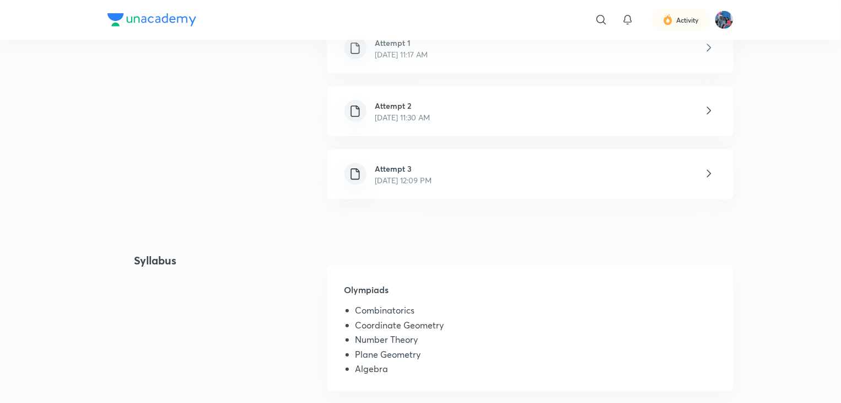
click at [431, 177] on p "[DATE] 12:09 PM" at bounding box center [404, 180] width 57 height 12
